Goal: Information Seeking & Learning: Learn about a topic

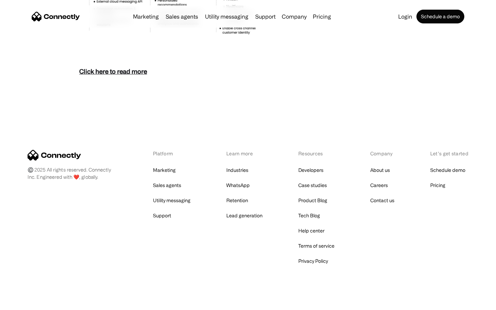
scroll to position [2987, 0]
